Goal: Transaction & Acquisition: Purchase product/service

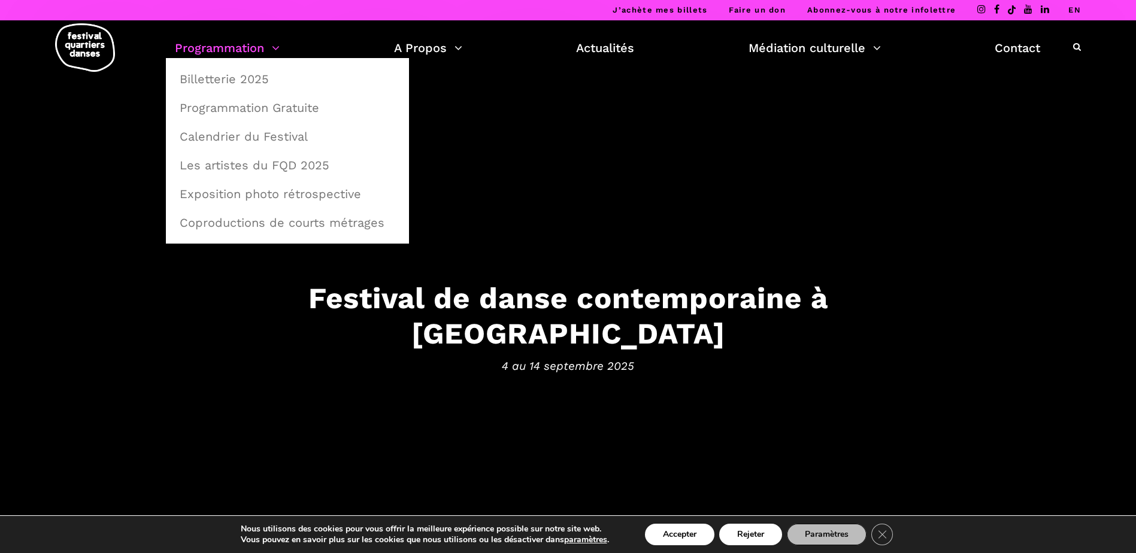
click at [273, 46] on link "Programmation" at bounding box center [227, 48] width 105 height 20
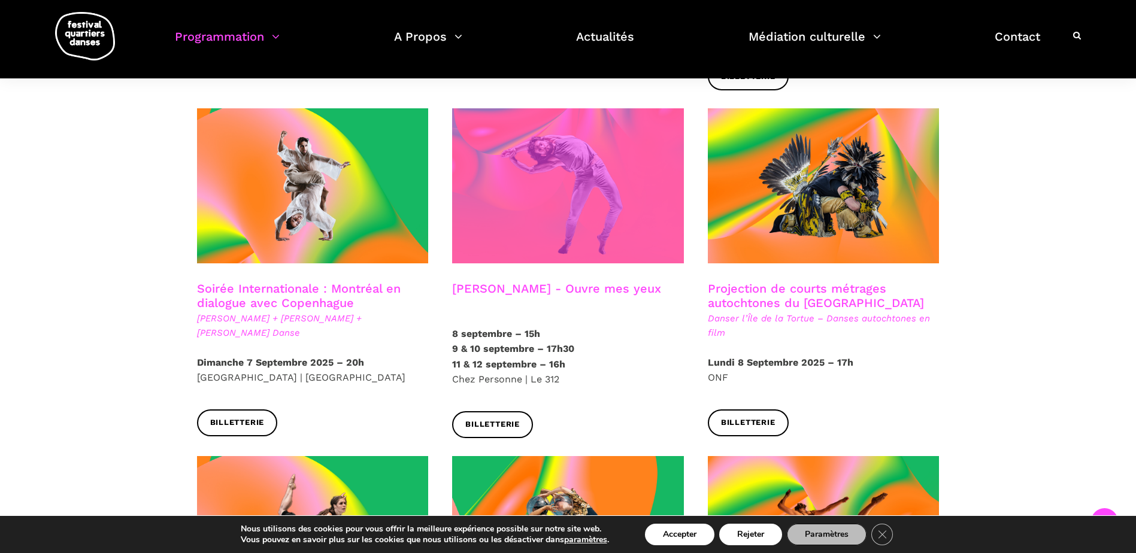
scroll to position [659, 0]
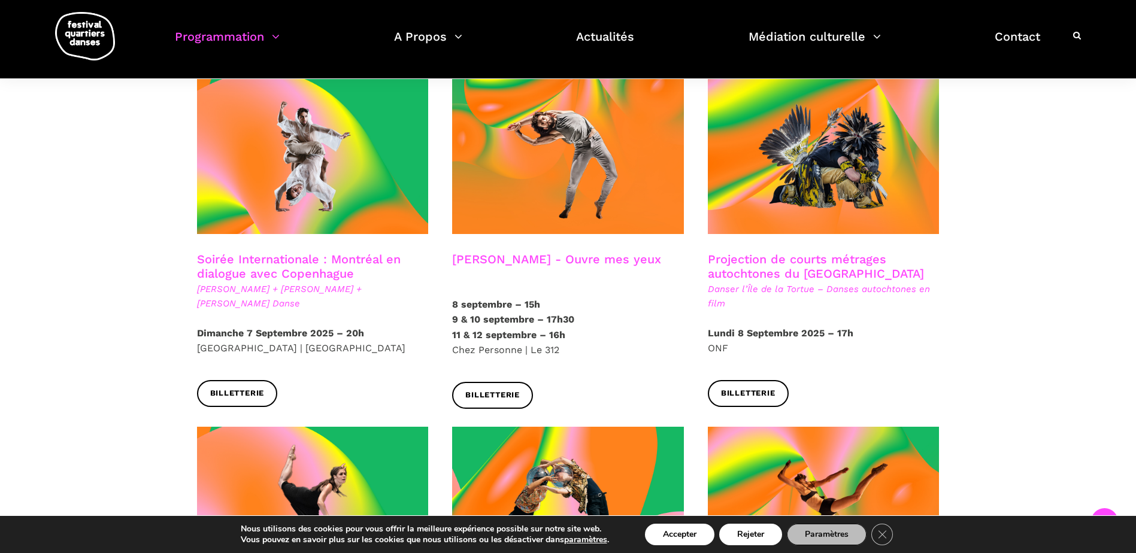
click at [823, 255] on h3 "Projection de courts métrages autochtones du [GEOGRAPHIC_DATA]" at bounding box center [824, 267] width 232 height 30
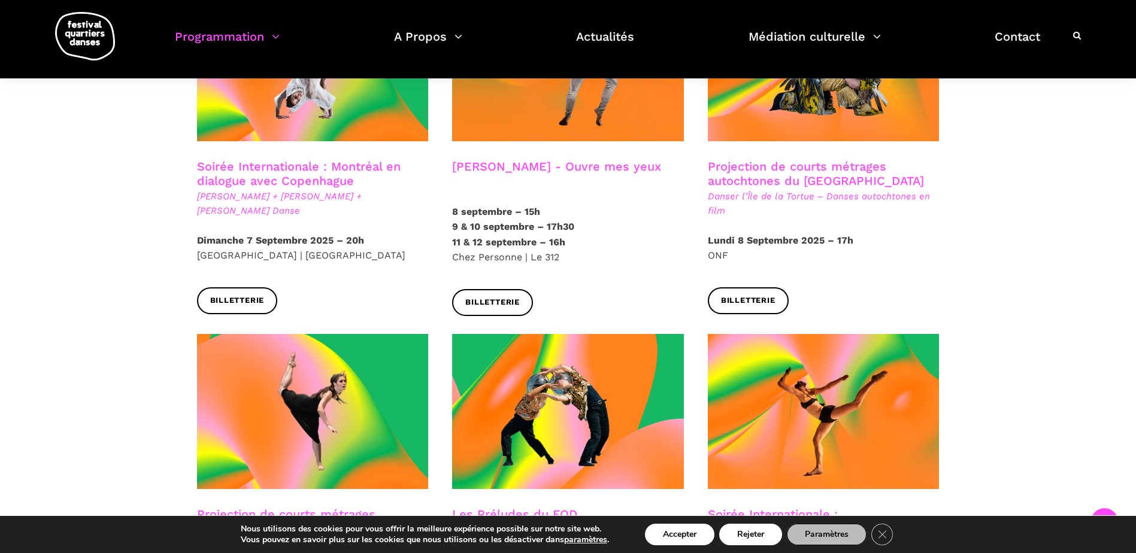
scroll to position [779, 0]
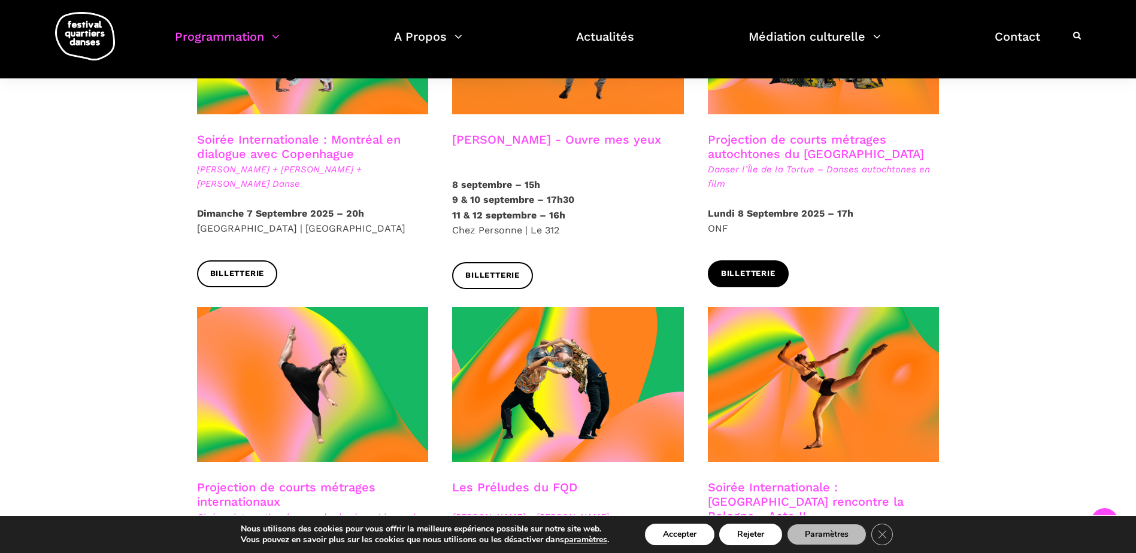
click at [751, 268] on span "Billetterie" at bounding box center [748, 274] width 55 height 13
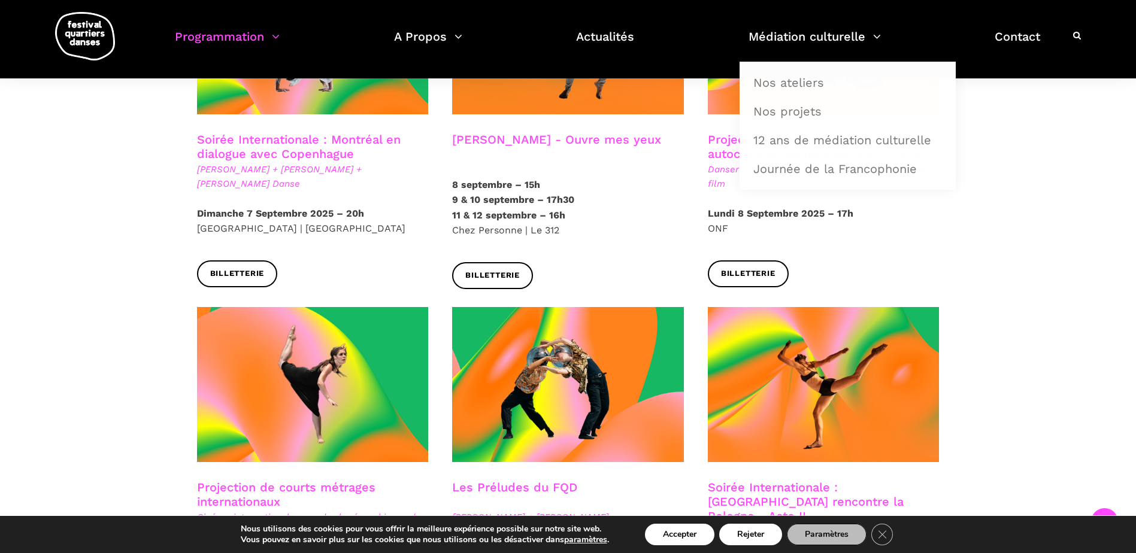
click at [713, 132] on h3 "Projection de courts métrages autochtones du [GEOGRAPHIC_DATA]" at bounding box center [824, 147] width 232 height 30
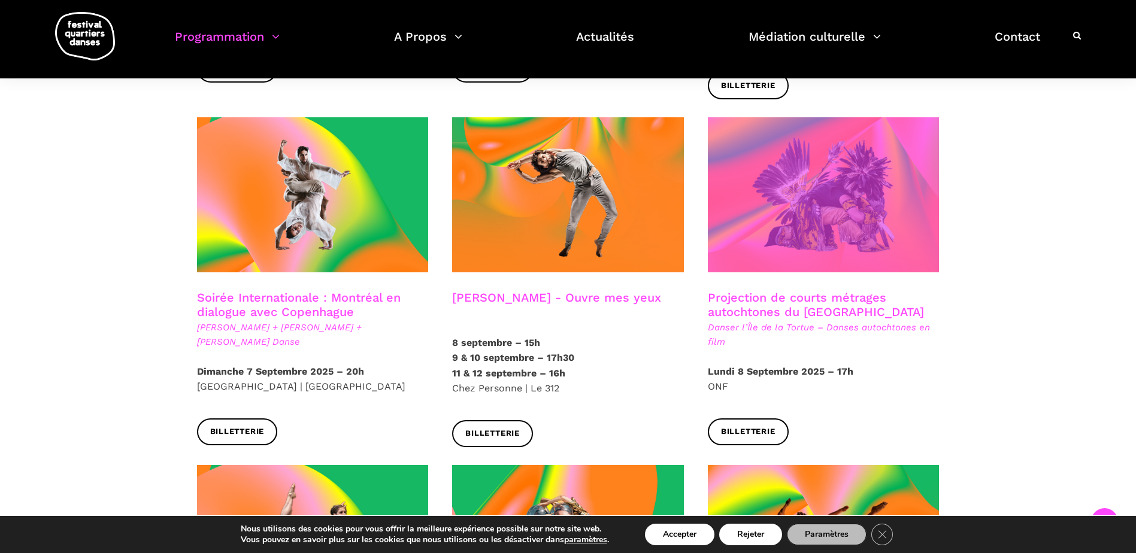
scroll to position [599, 0]
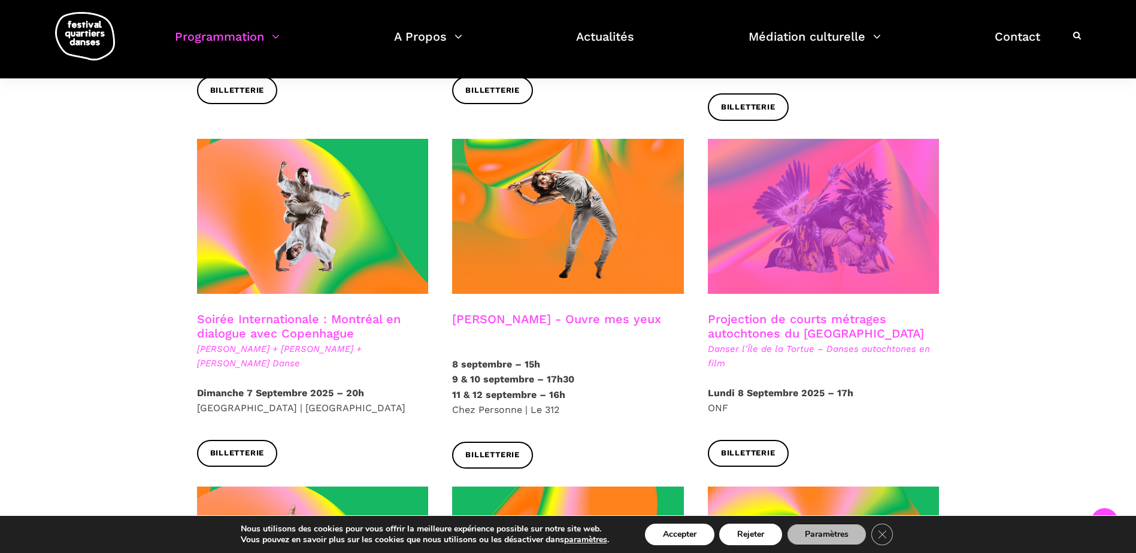
click at [801, 174] on span at bounding box center [824, 216] width 232 height 155
